Goal: Transaction & Acquisition: Purchase product/service

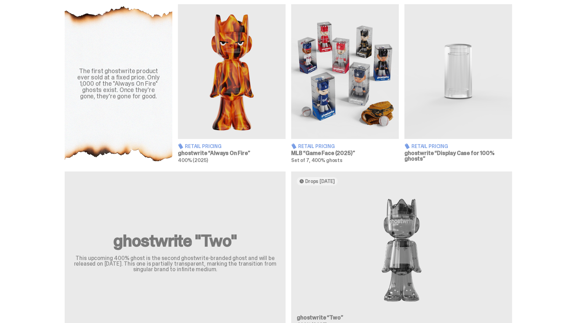
scroll to position [280, 0]
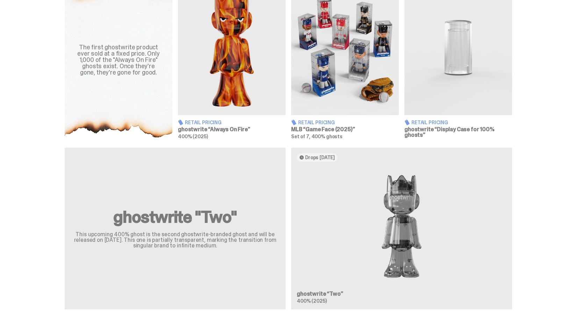
click at [336, 28] on img at bounding box center [345, 47] width 108 height 135
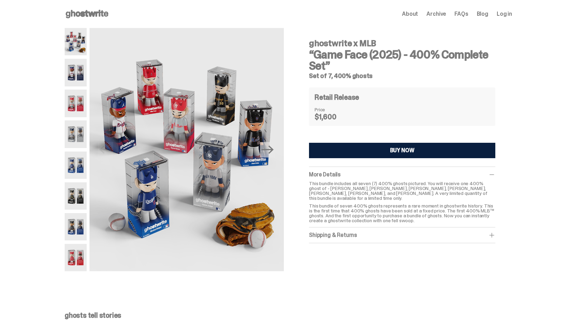
drag, startPoint x: 312, startPoint y: 44, endPoint x: 377, endPoint y: 42, distance: 65.4
click at [377, 42] on h4 "ghostwrite x MLB" at bounding box center [402, 43] width 186 height 8
copy h4 "ghostwrite x MLB"
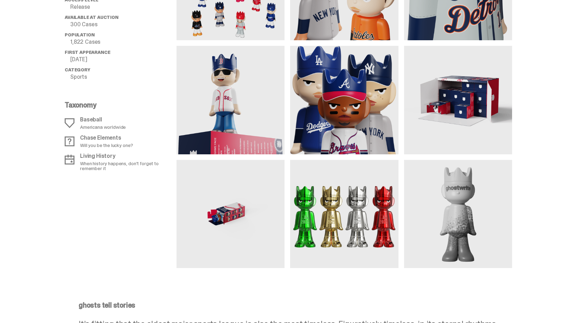
scroll to position [664, 0]
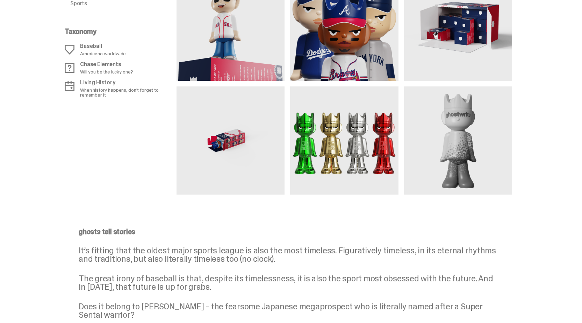
click at [337, 131] on img at bounding box center [344, 140] width 108 height 108
click at [307, 149] on img at bounding box center [344, 140] width 108 height 108
